Goal: Find specific page/section: Find specific page/section

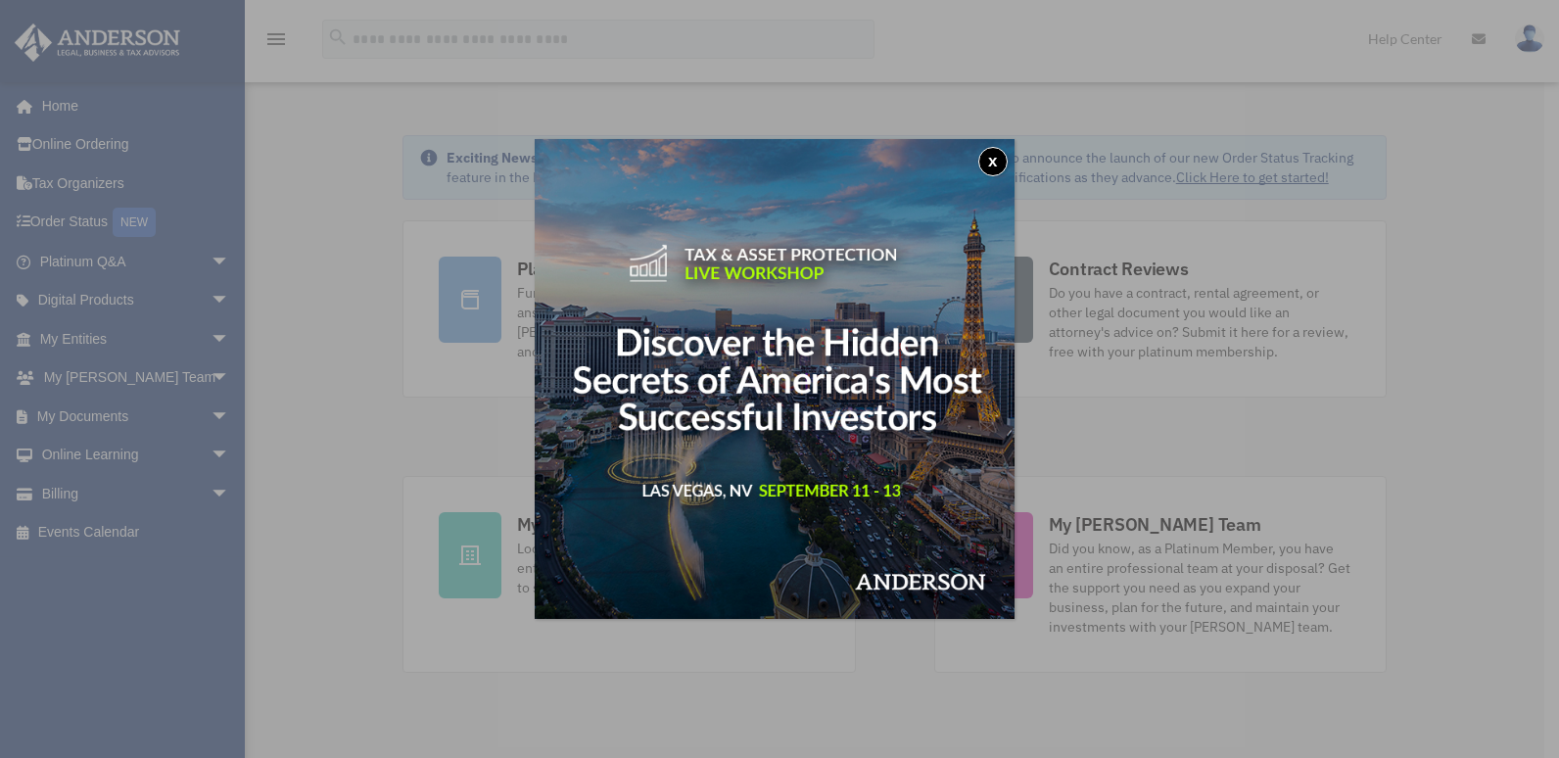
click at [998, 156] on button "x" at bounding box center [992, 161] width 29 height 29
click at [1003, 156] on button "x" at bounding box center [992, 161] width 29 height 29
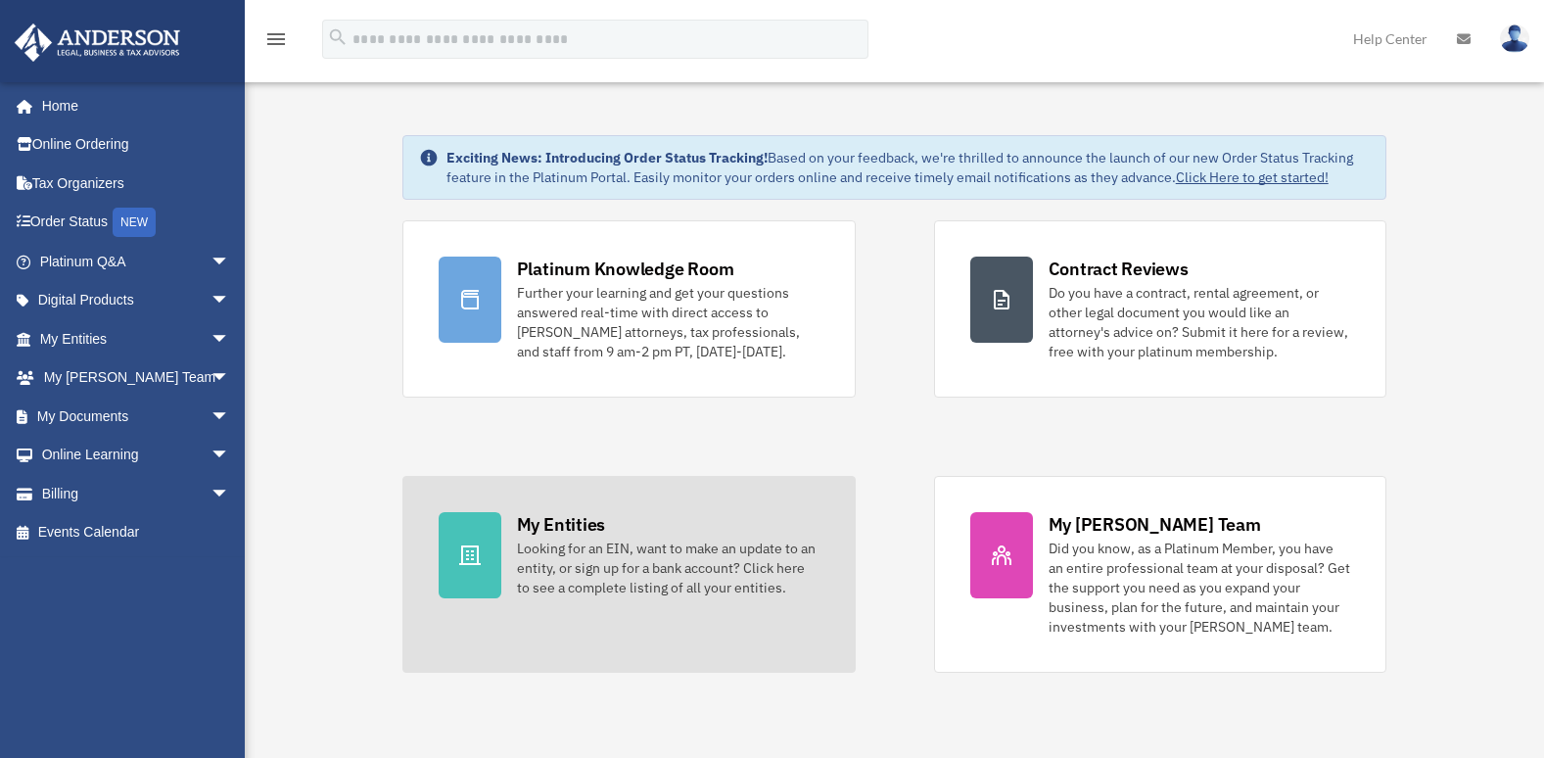
click at [571, 515] on div "My Entities" at bounding box center [561, 524] width 88 height 24
click at [574, 520] on div "My Entities" at bounding box center [561, 524] width 88 height 24
